Goal: Entertainment & Leisure: Consume media (video, audio)

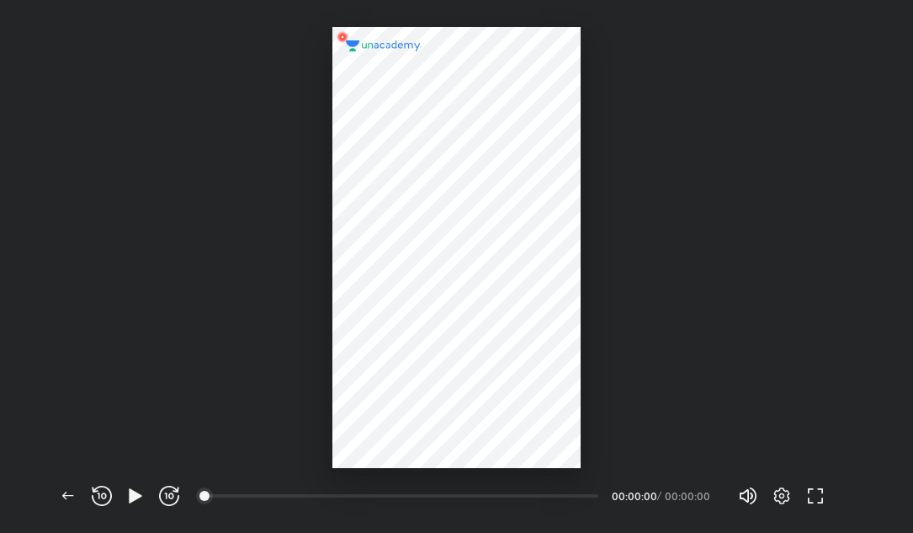
scroll to position [533, 913]
click at [215, 492] on div "00:00" at bounding box center [402, 495] width 392 height 17
click at [222, 493] on div "00:00" at bounding box center [402, 495] width 392 height 17
click at [229, 493] on div "00:00" at bounding box center [402, 495] width 392 height 17
click at [124, 497] on span "button" at bounding box center [135, 496] width 27 height 20
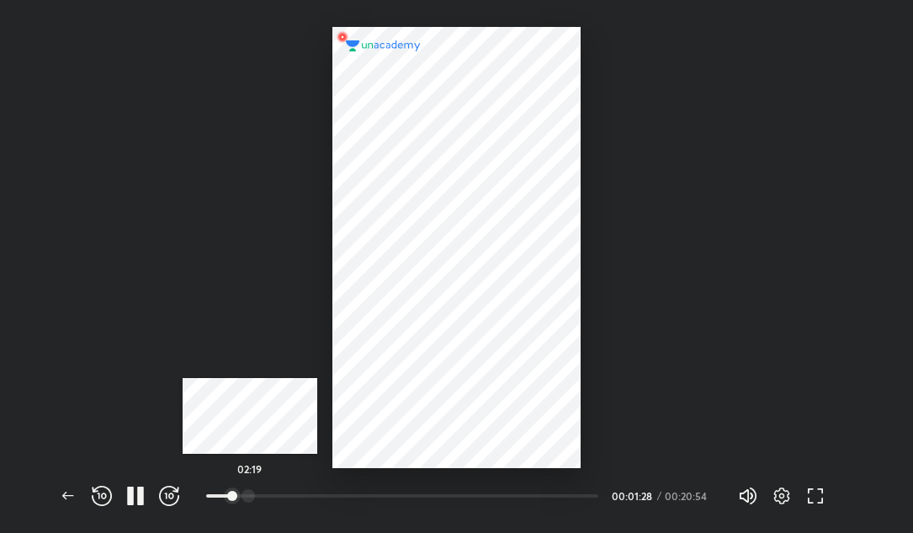
click at [250, 493] on div at bounding box center [248, 495] width 13 height 13
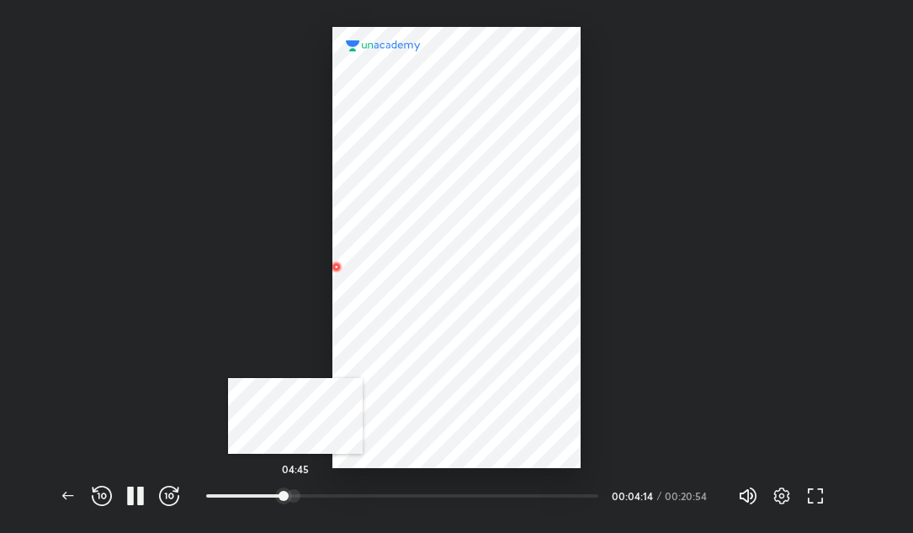
click at [296, 493] on div at bounding box center [293, 495] width 13 height 13
click at [332, 493] on div at bounding box center [329, 495] width 13 height 13
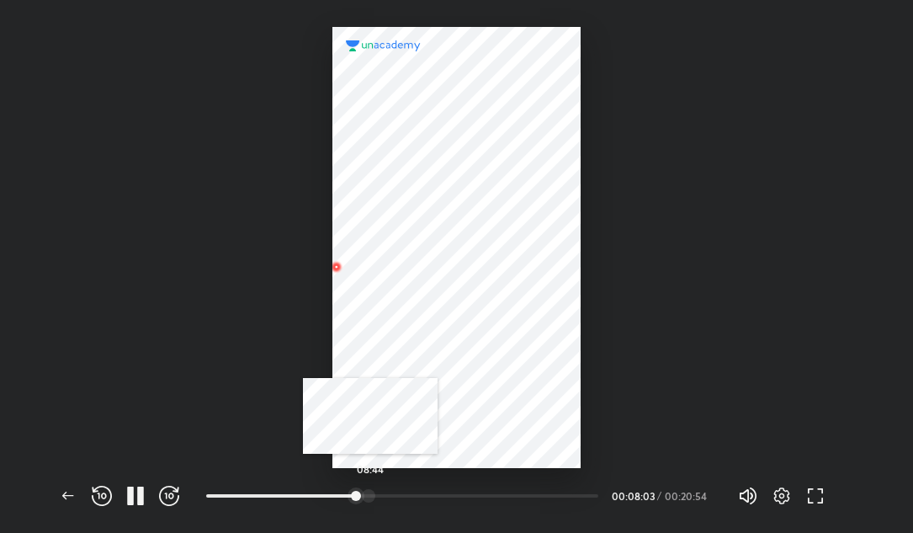
click at [370, 491] on div at bounding box center [368, 495] width 13 height 13
click at [387, 491] on div at bounding box center [385, 495] width 13 height 13
click at [378, 494] on div at bounding box center [376, 495] width 13 height 13
click at [391, 494] on div at bounding box center [388, 495] width 13 height 13
click at [401, 494] on div at bounding box center [398, 495] width 13 height 13
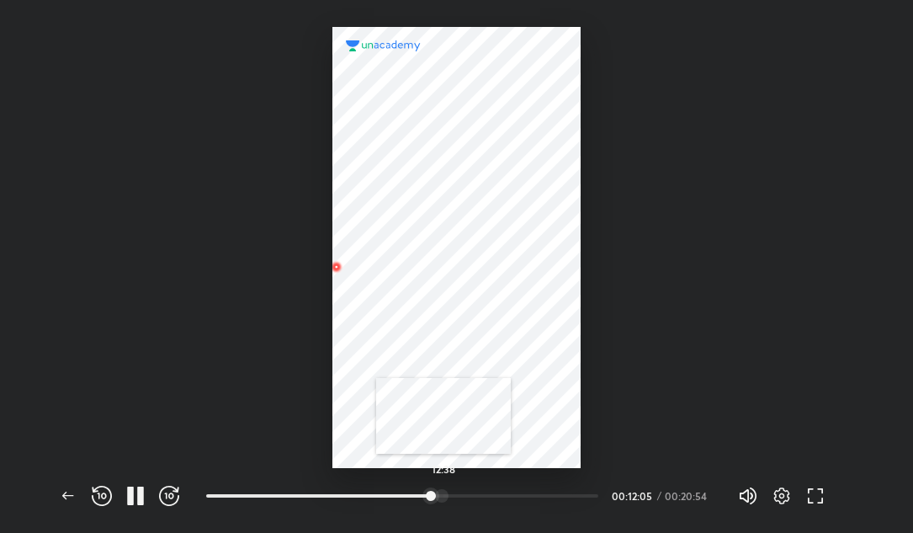
click at [444, 493] on div at bounding box center [441, 495] width 13 height 13
click at [451, 493] on div at bounding box center [449, 495] width 13 height 13
click at [469, 490] on div at bounding box center [467, 495] width 13 height 13
